Goal: Information Seeking & Learning: Learn about a topic

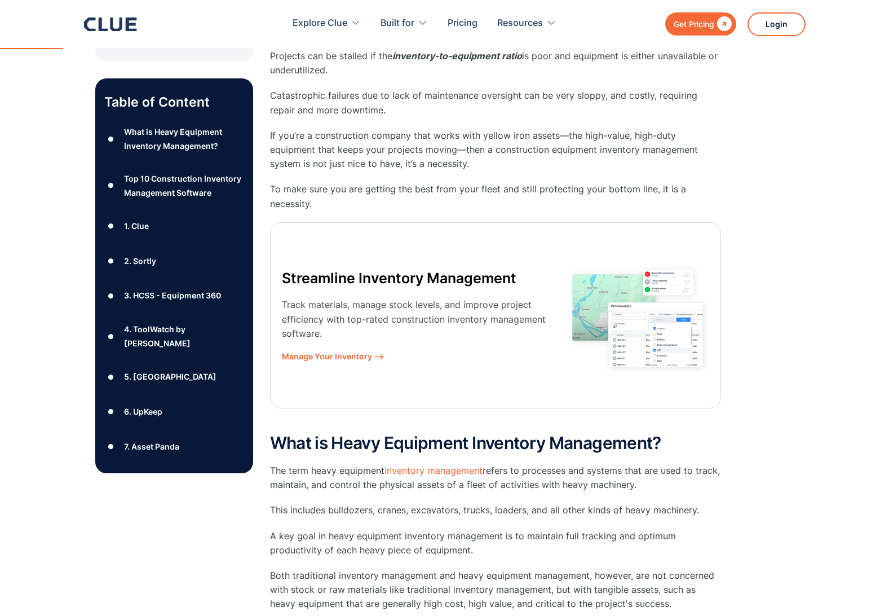
scroll to position [508, 0]
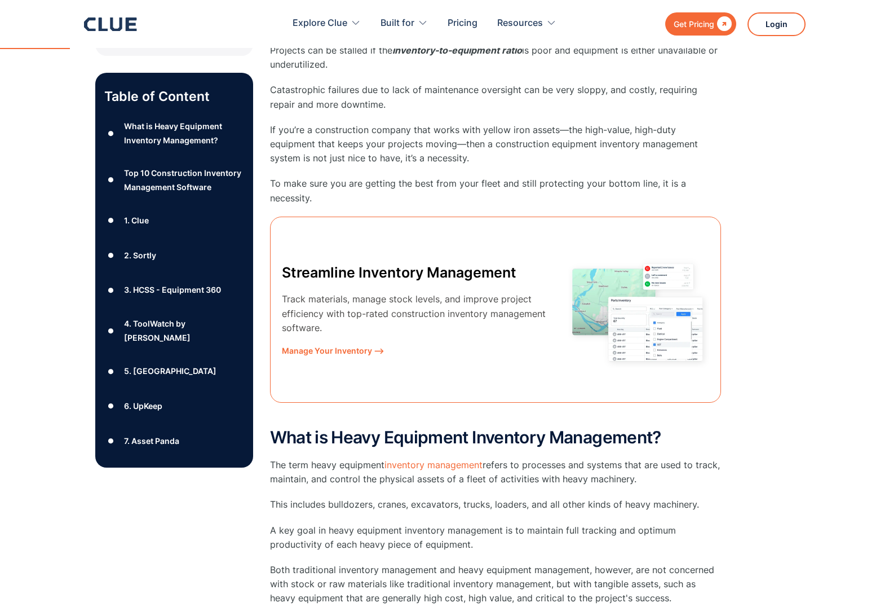
click at [351, 347] on span "Manage Your Inventory ⟶" at bounding box center [418, 350] width 272 height 14
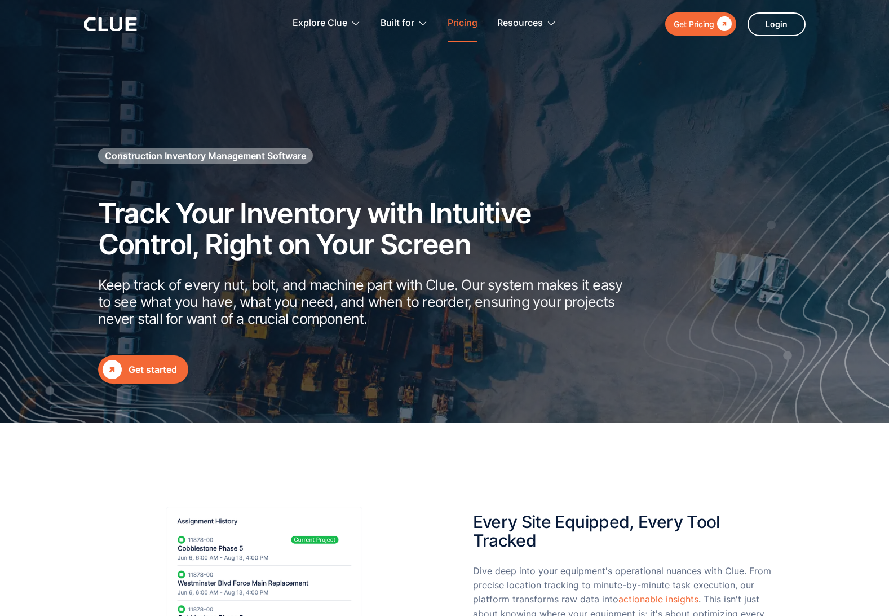
click at [464, 23] on link "Pricing" at bounding box center [463, 24] width 30 height 36
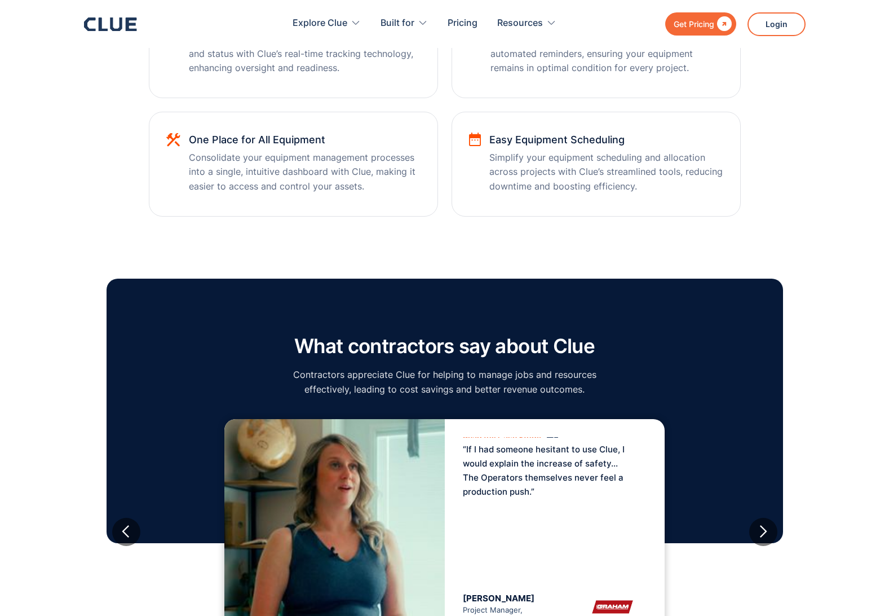
scroll to position [451, 0]
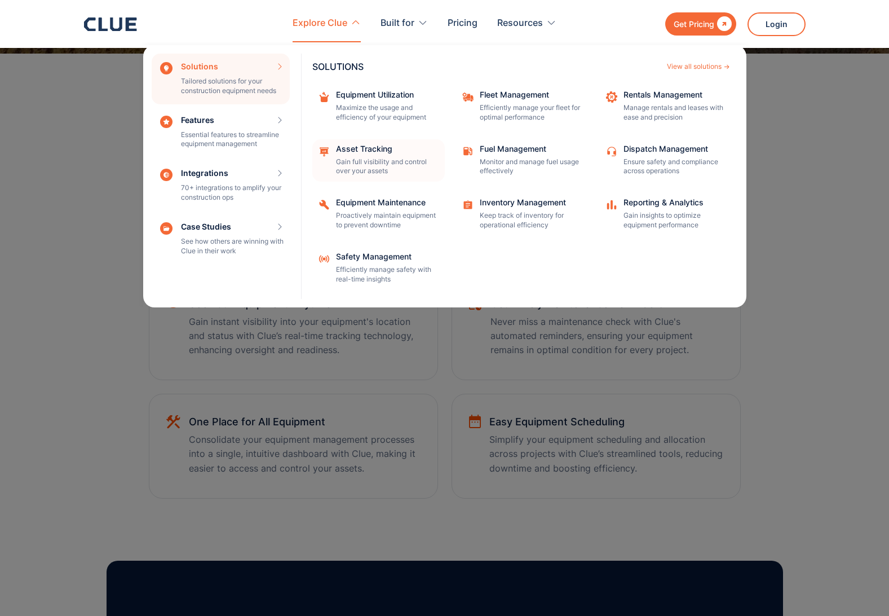
click at [366, 145] on div "Asset Tracking" at bounding box center [387, 149] width 102 height 8
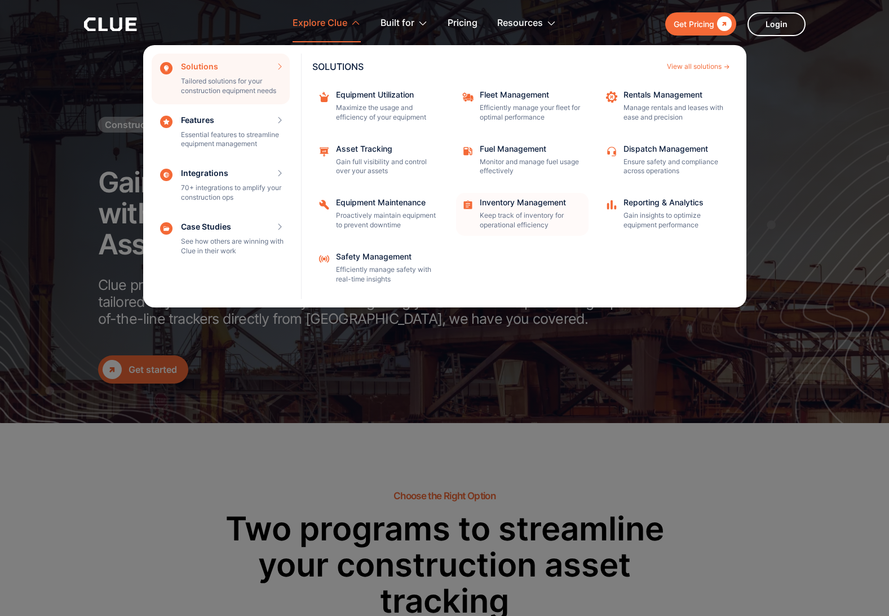
click at [510, 204] on div "Inventory Management" at bounding box center [531, 203] width 102 height 8
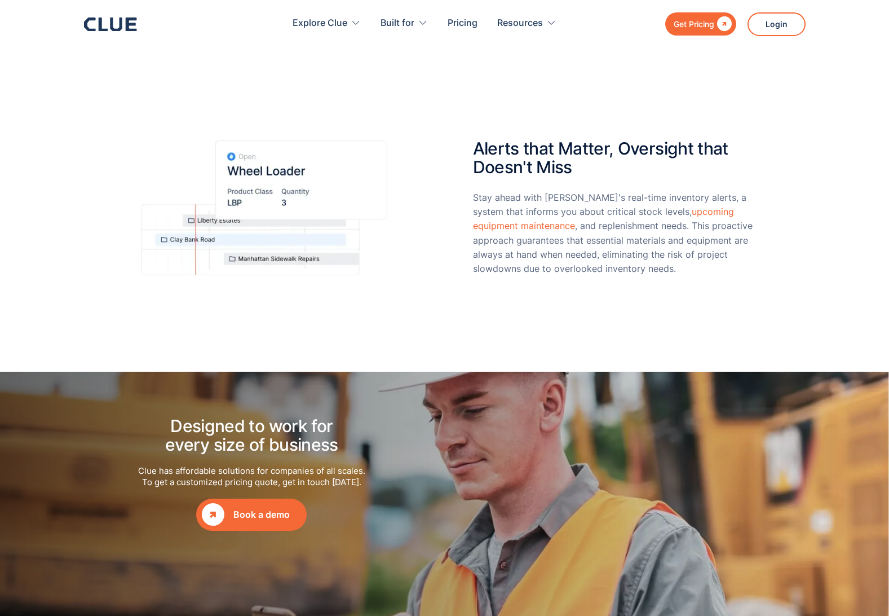
scroll to position [959, 0]
